Goal: Book appointment/travel/reservation

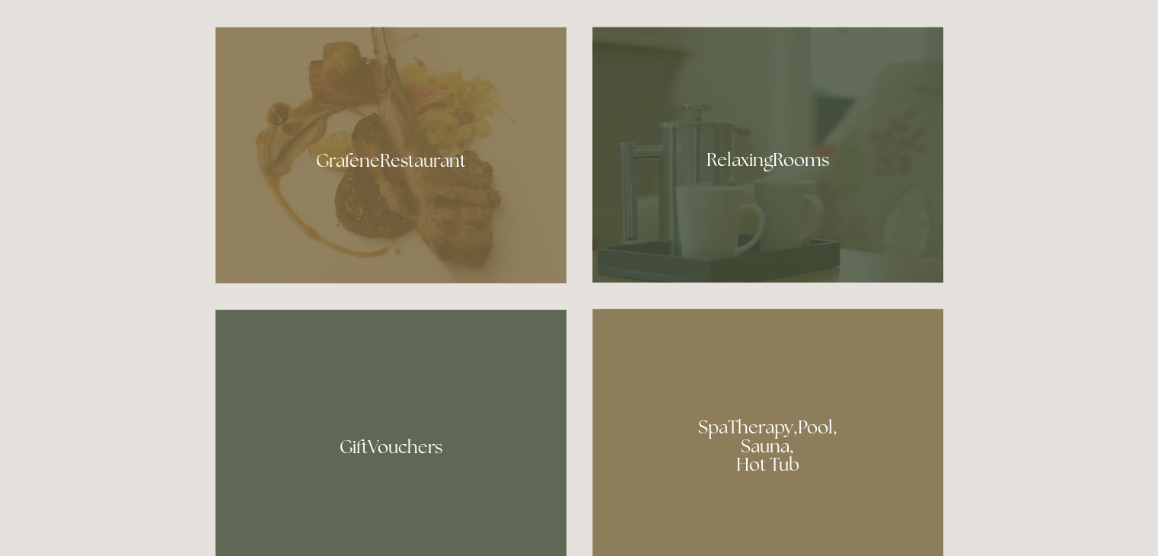
scroll to position [913, 0]
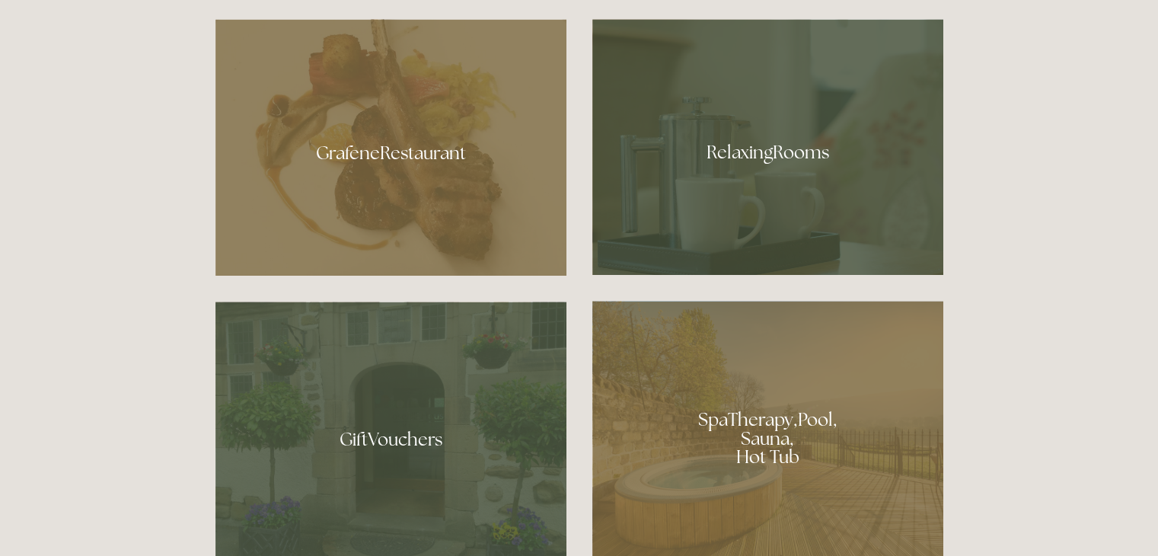
click at [439, 159] on div at bounding box center [390, 147] width 351 height 256
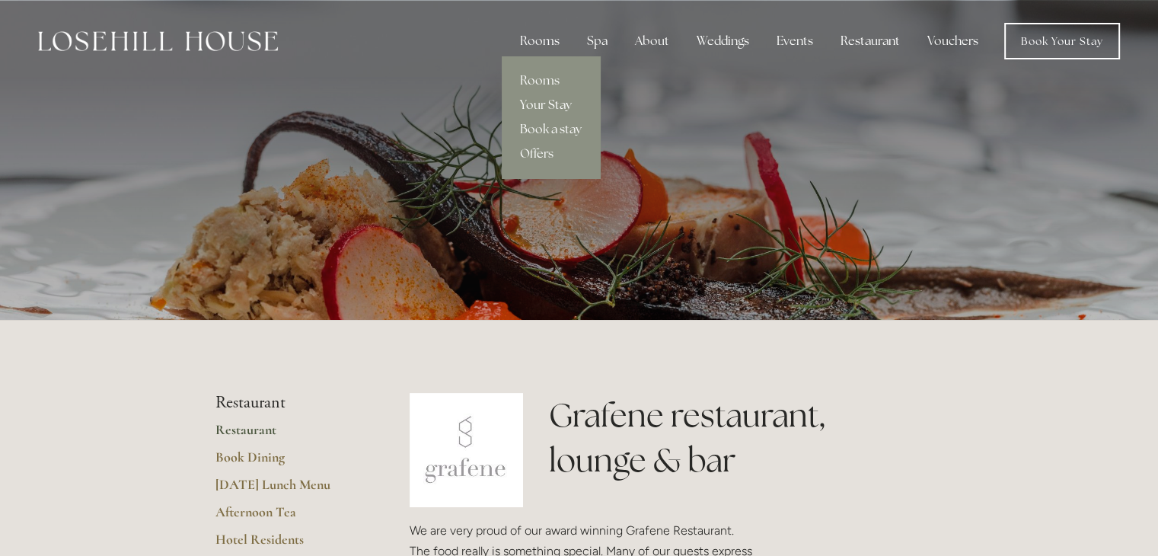
click at [546, 39] on div "Rooms" at bounding box center [540, 41] width 64 height 30
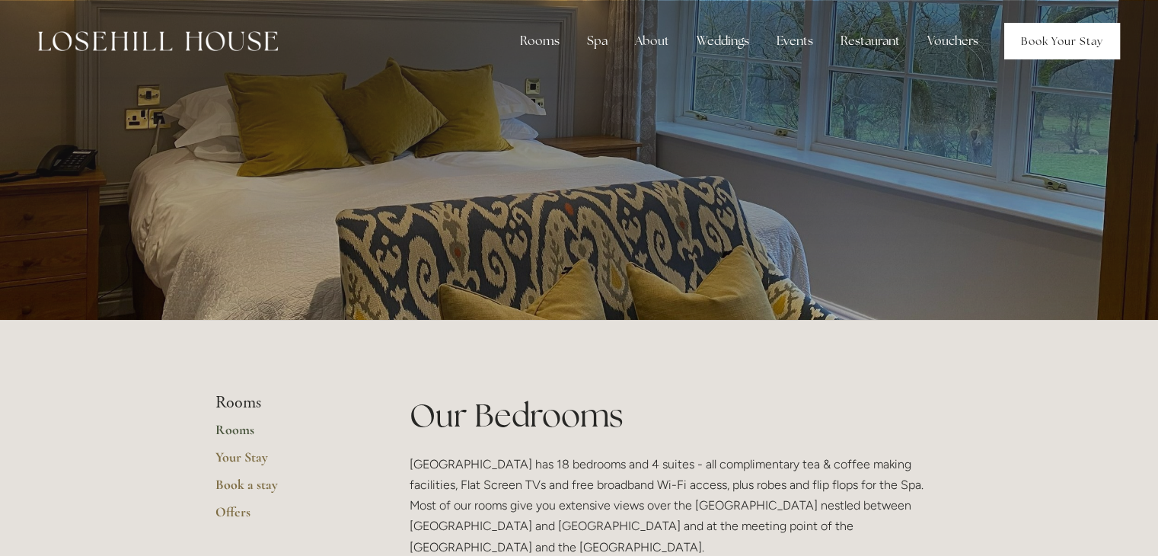
click at [1049, 36] on link "Book Your Stay" at bounding box center [1062, 41] width 116 height 37
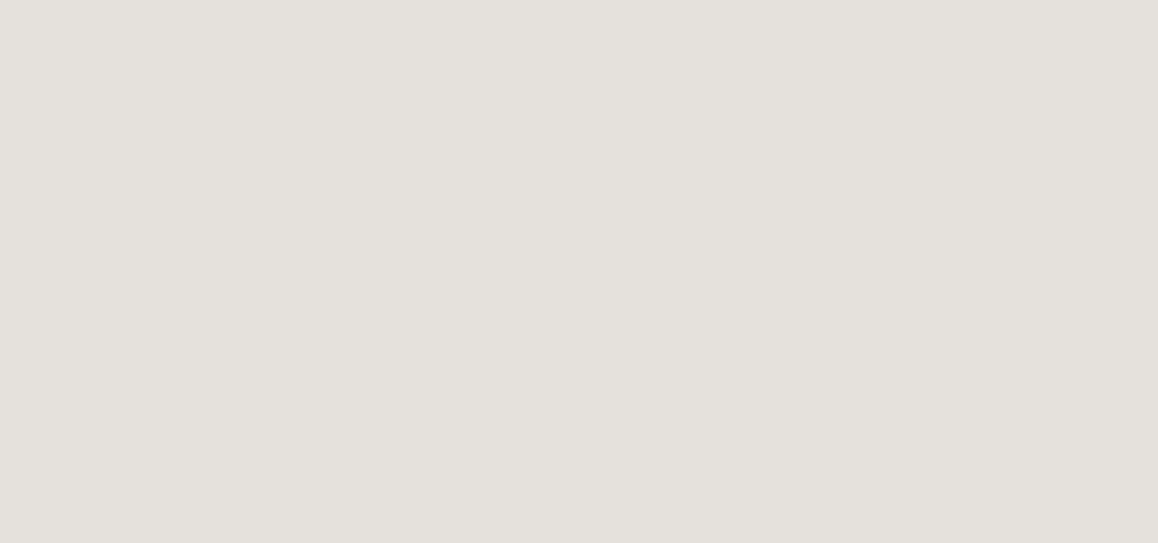
scroll to position [2891, 0]
